Goal: Contribute content: Add original content to the website for others to see

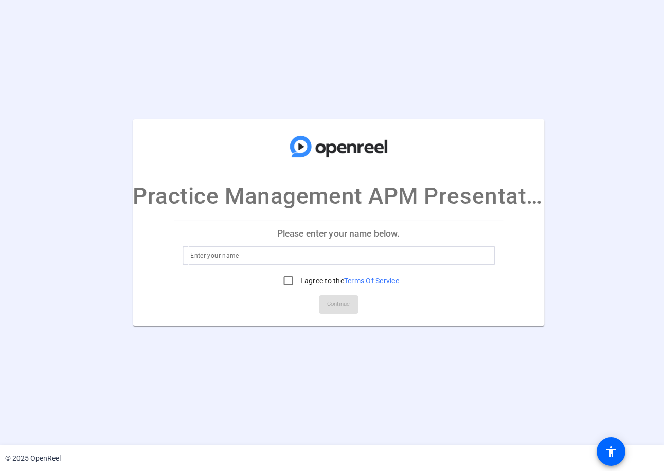
click at [367, 252] on input at bounding box center [338, 255] width 296 height 12
type input "[PERSON_NAME]"
click at [323, 276] on label "I agree to the Terms Of Service" at bounding box center [348, 281] width 101 height 10
click at [298, 276] on input "I agree to the Terms Of Service" at bounding box center [288, 281] width 21 height 21
checkbox input "true"
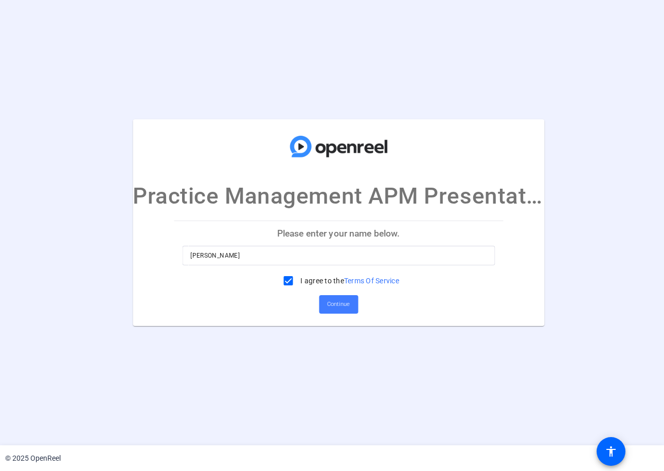
click at [339, 295] on span at bounding box center [338, 304] width 39 height 25
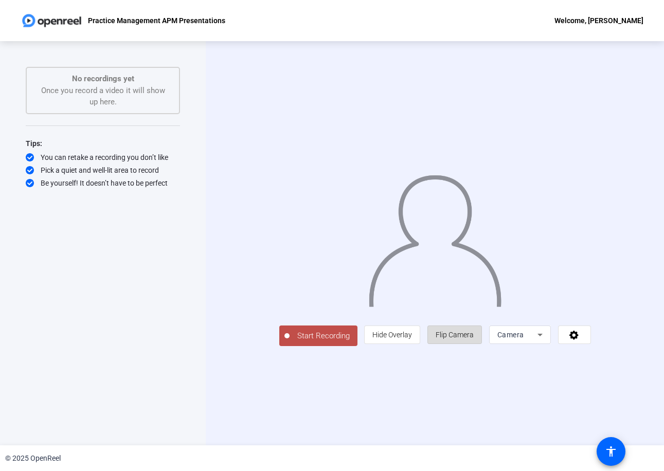
click at [474, 345] on span "Flip Camera" at bounding box center [455, 335] width 38 height 20
click at [412, 339] on span "Hide Overlay" at bounding box center [392, 335] width 40 height 8
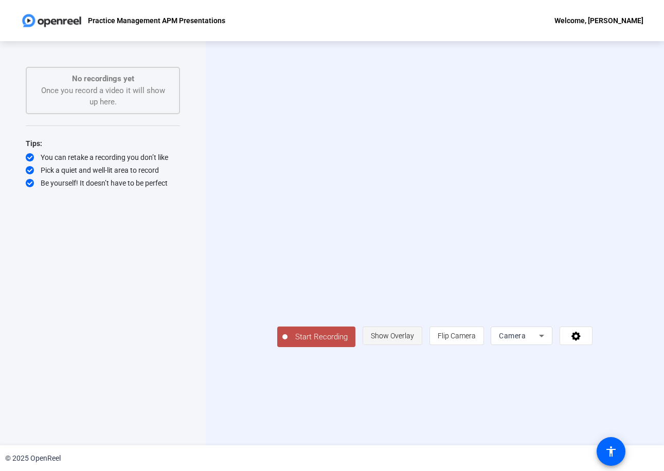
click at [414, 340] on span "Show Overlay" at bounding box center [392, 336] width 43 height 8
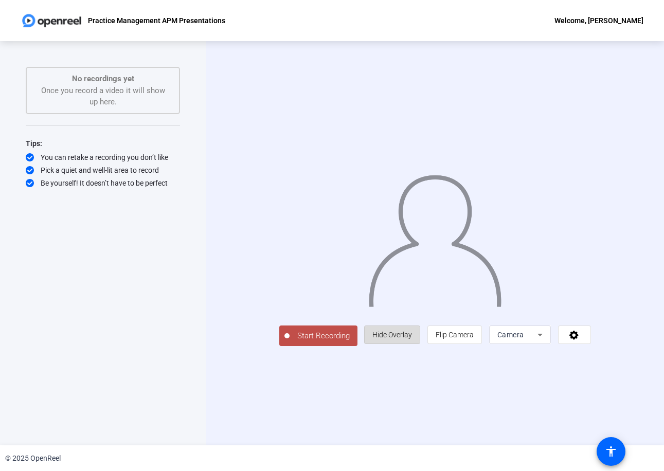
click at [412, 339] on span "Hide Overlay" at bounding box center [392, 335] width 40 height 8
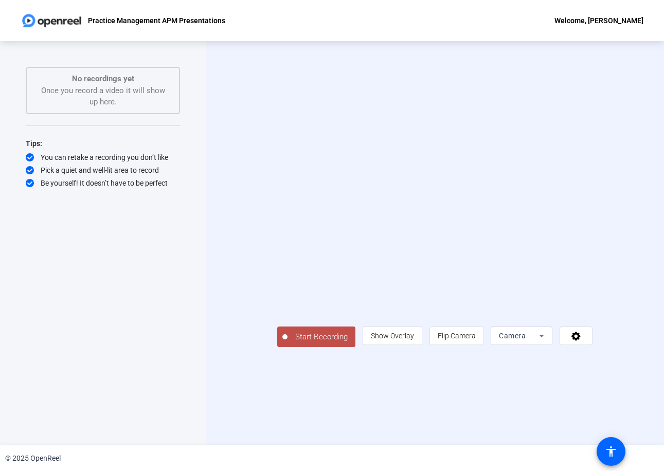
click at [548, 342] on icon at bounding box center [542, 336] width 12 height 12
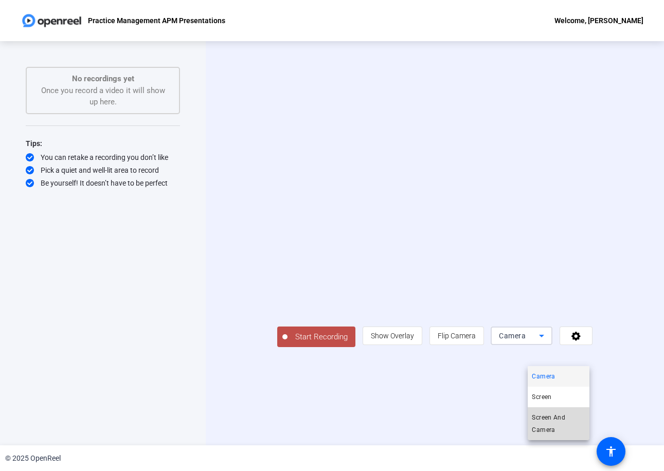
click at [547, 419] on span "Screen And Camera" at bounding box center [559, 424] width 54 height 25
